Goal: Check status: Check status

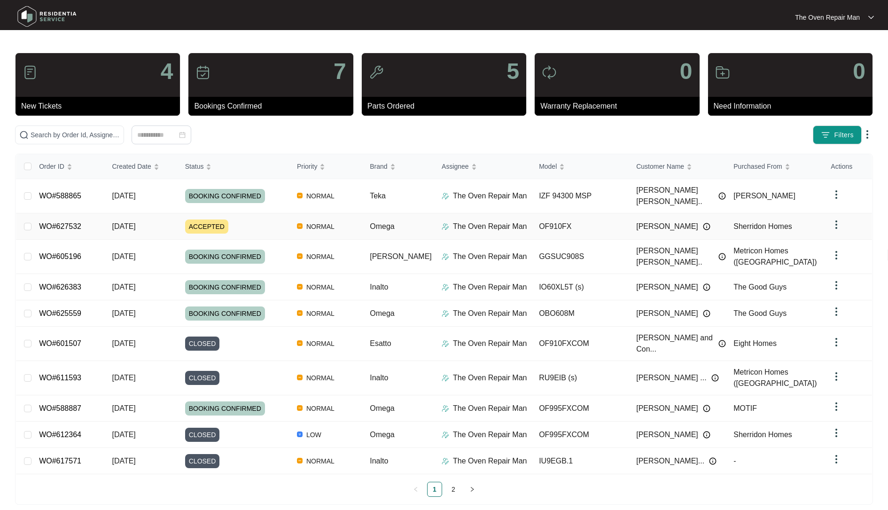
click at [243, 221] on div "ACCEPTED" at bounding box center [237, 226] width 104 height 14
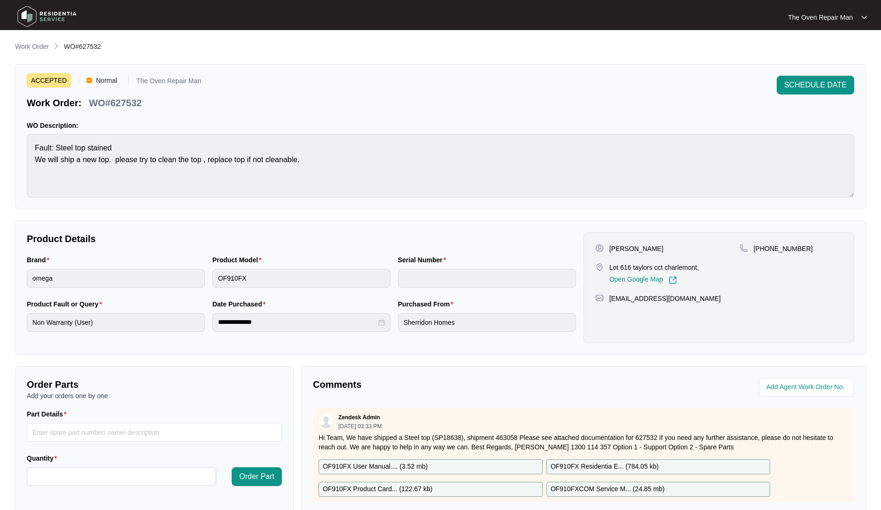
click at [280, 229] on div "**********" at bounding box center [440, 287] width 850 height 134
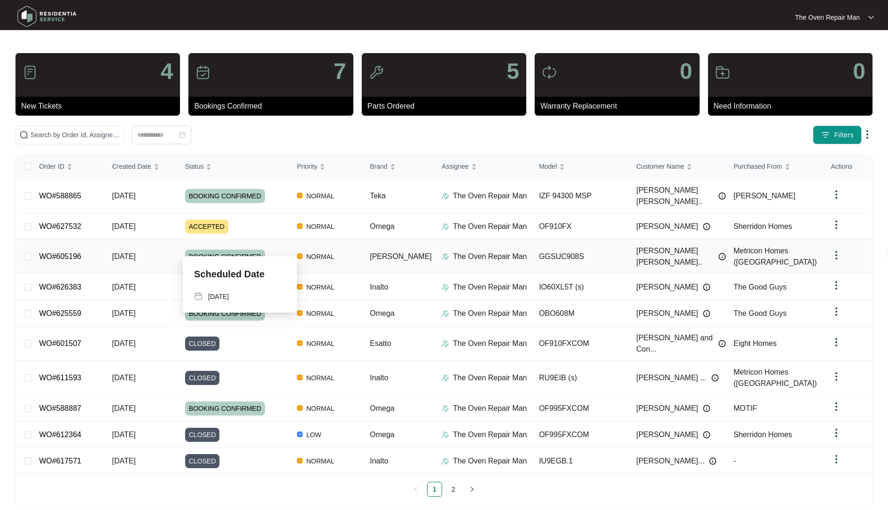
click at [272, 249] on div "BOOKING CONFIRMED" at bounding box center [237, 256] width 104 height 14
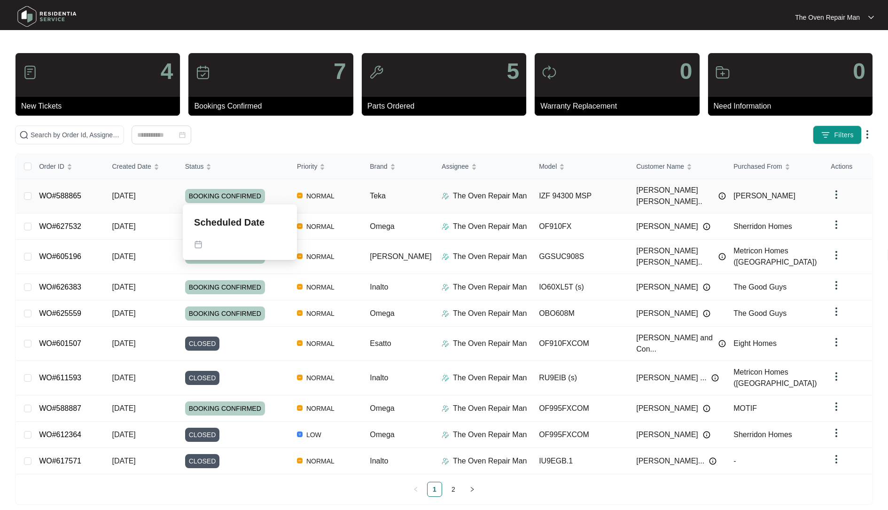
click at [237, 216] on p "Scheduled Date" at bounding box center [229, 222] width 70 height 13
click at [303, 214] on td "NORMAL" at bounding box center [325, 226] width 73 height 26
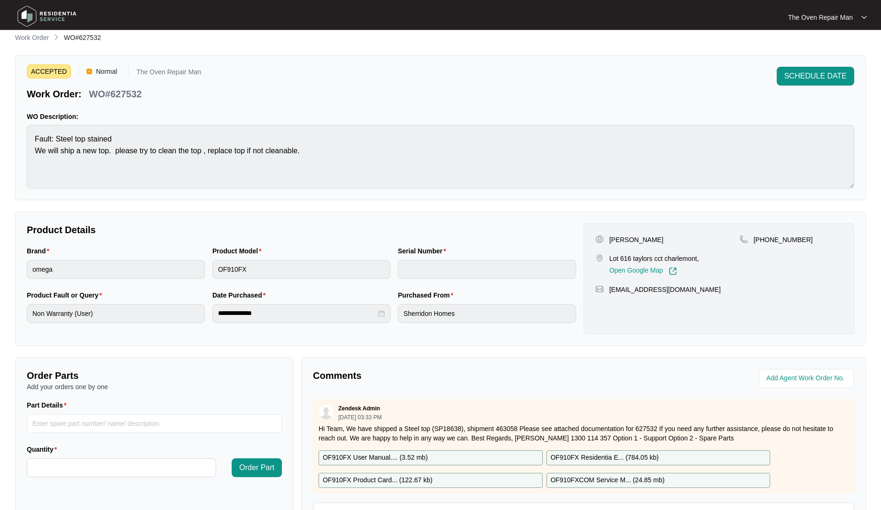
scroll to position [8, 0]
